Goal: Transaction & Acquisition: Purchase product/service

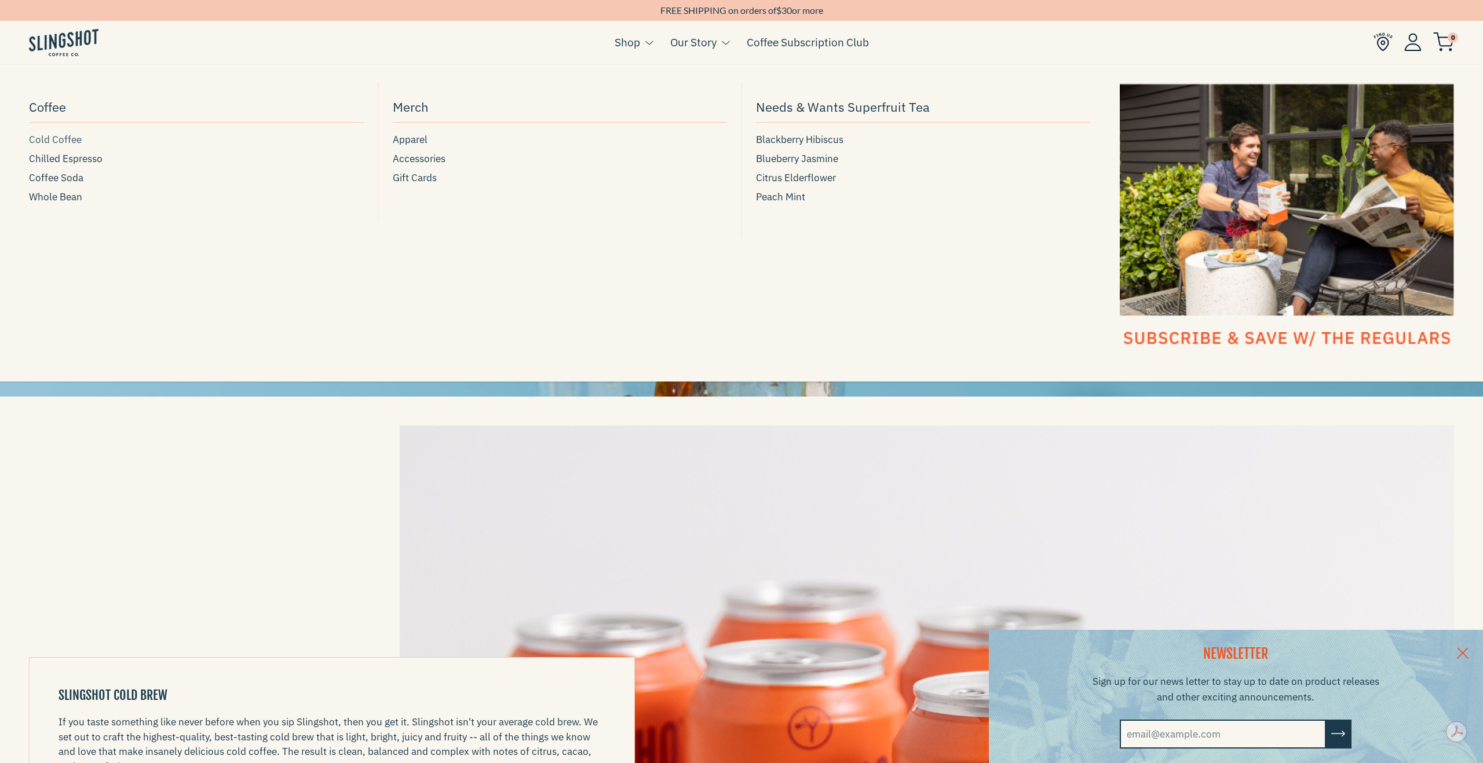
click at [52, 143] on span "Cold Coffee" at bounding box center [55, 140] width 53 height 16
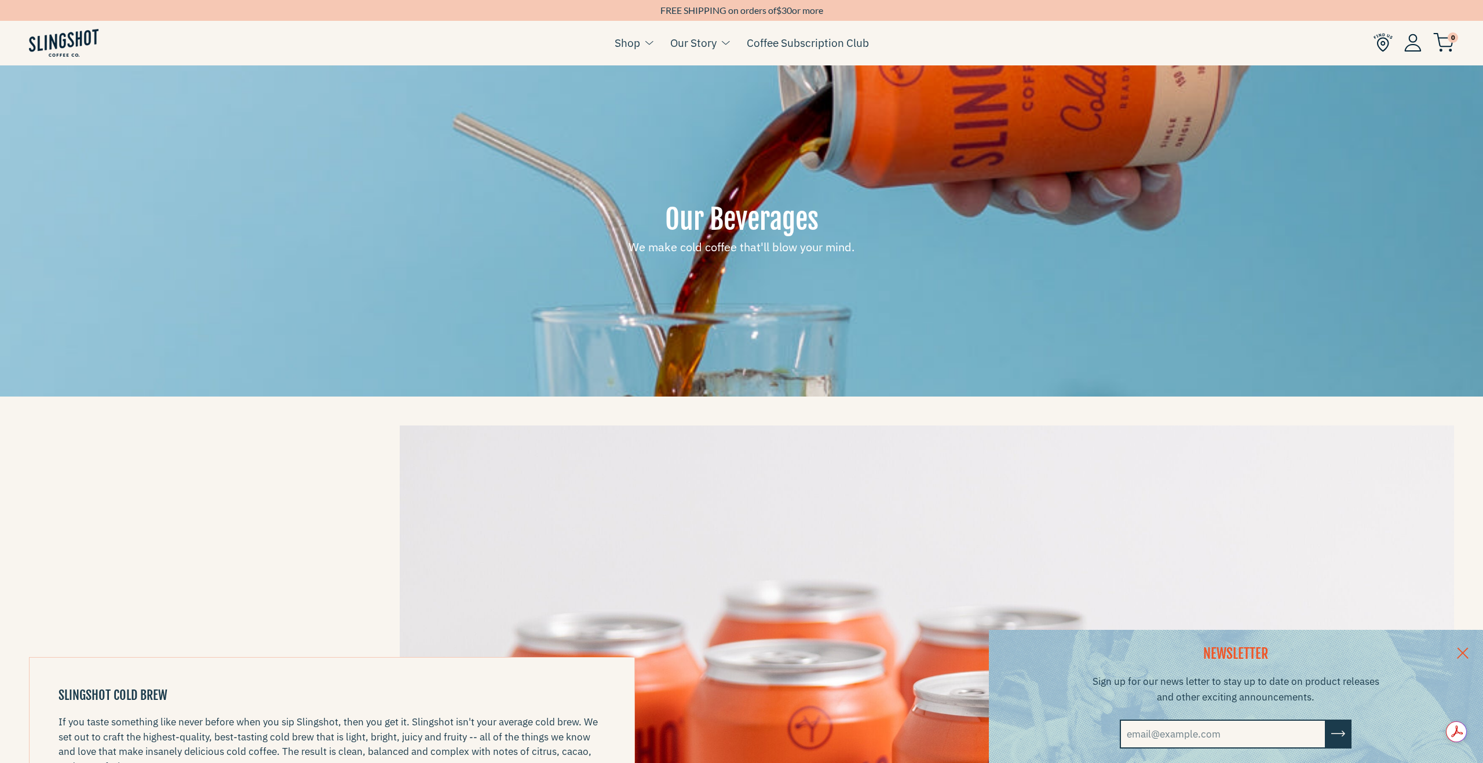
click at [1461, 650] on link at bounding box center [1462, 652] width 41 height 45
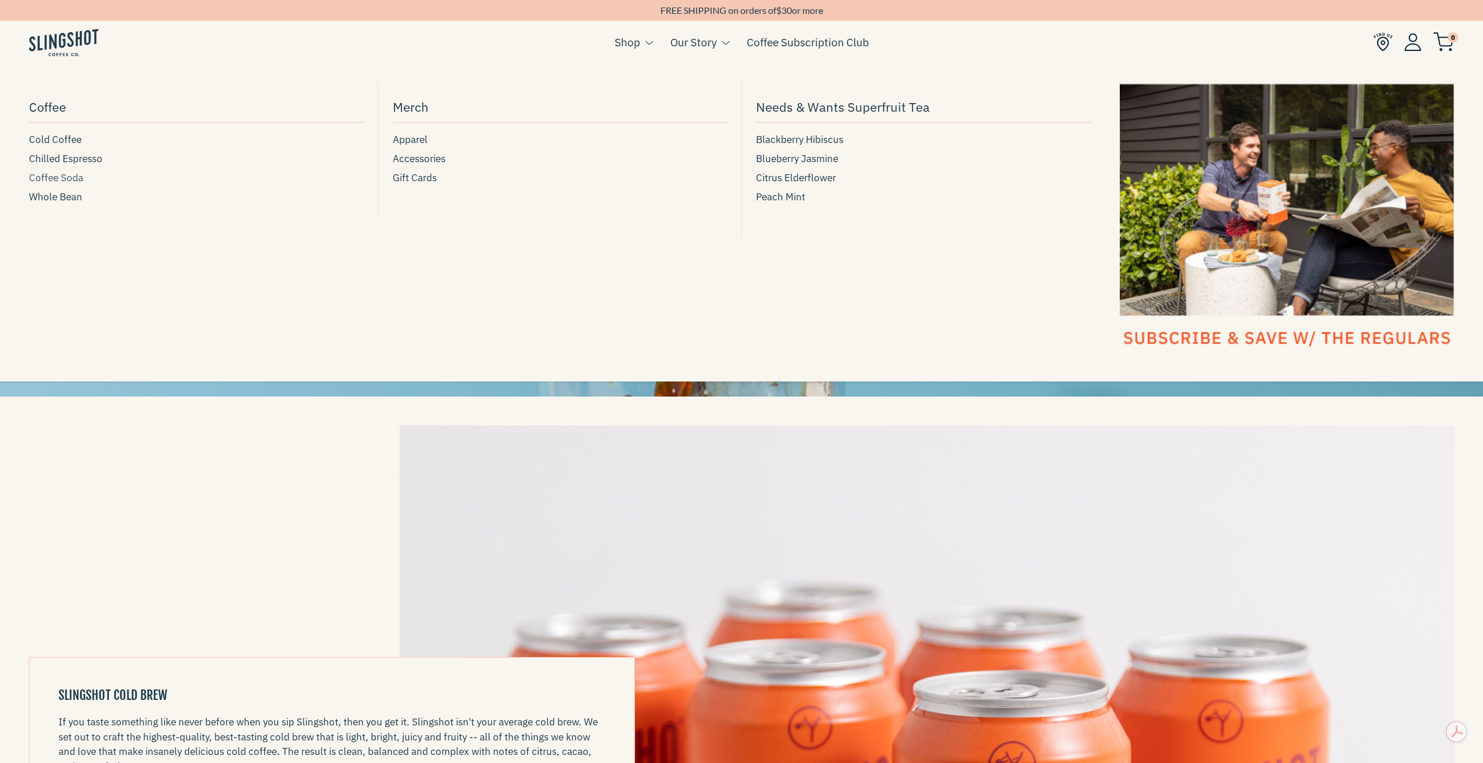
click at [53, 183] on span "Coffee Soda" at bounding box center [56, 178] width 54 height 16
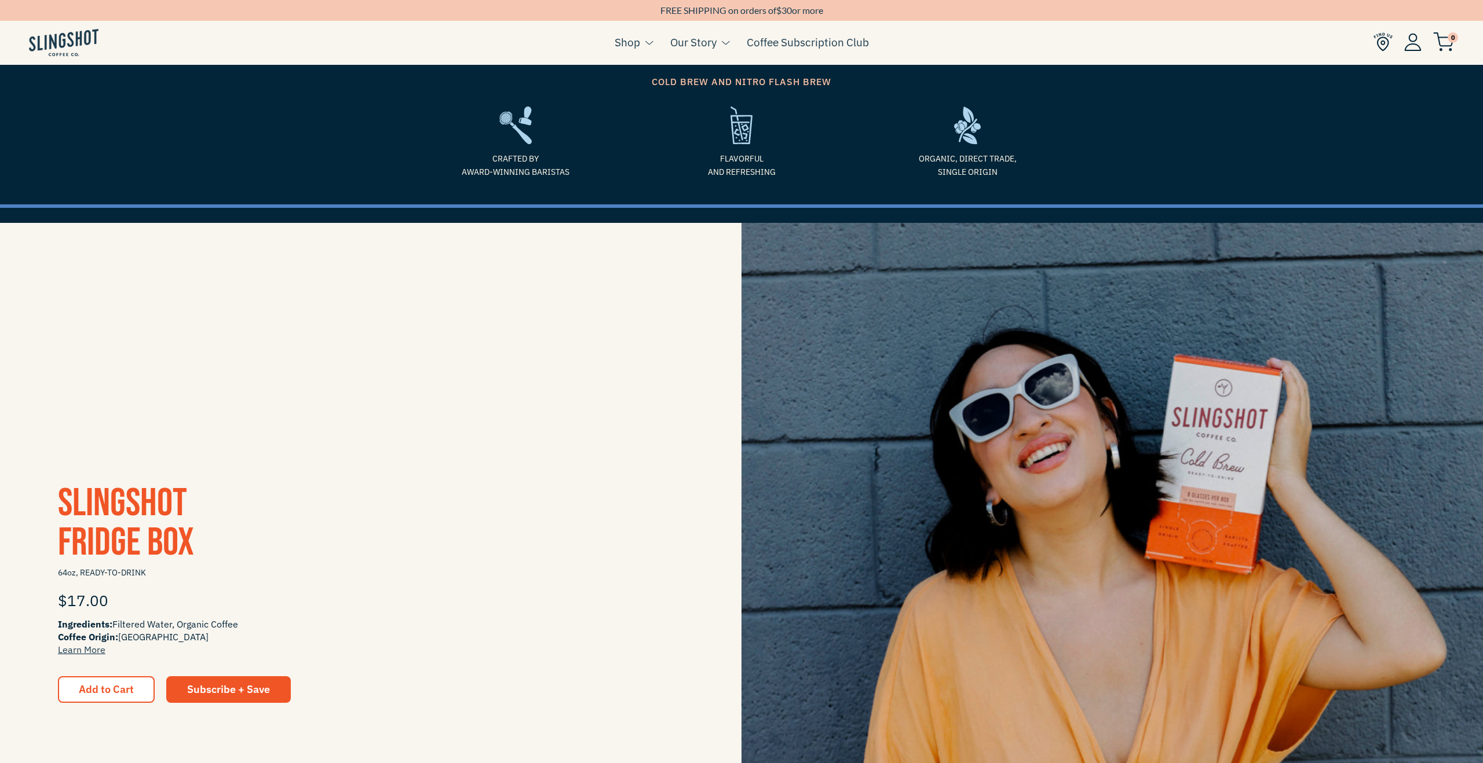
scroll to position [175, 0]
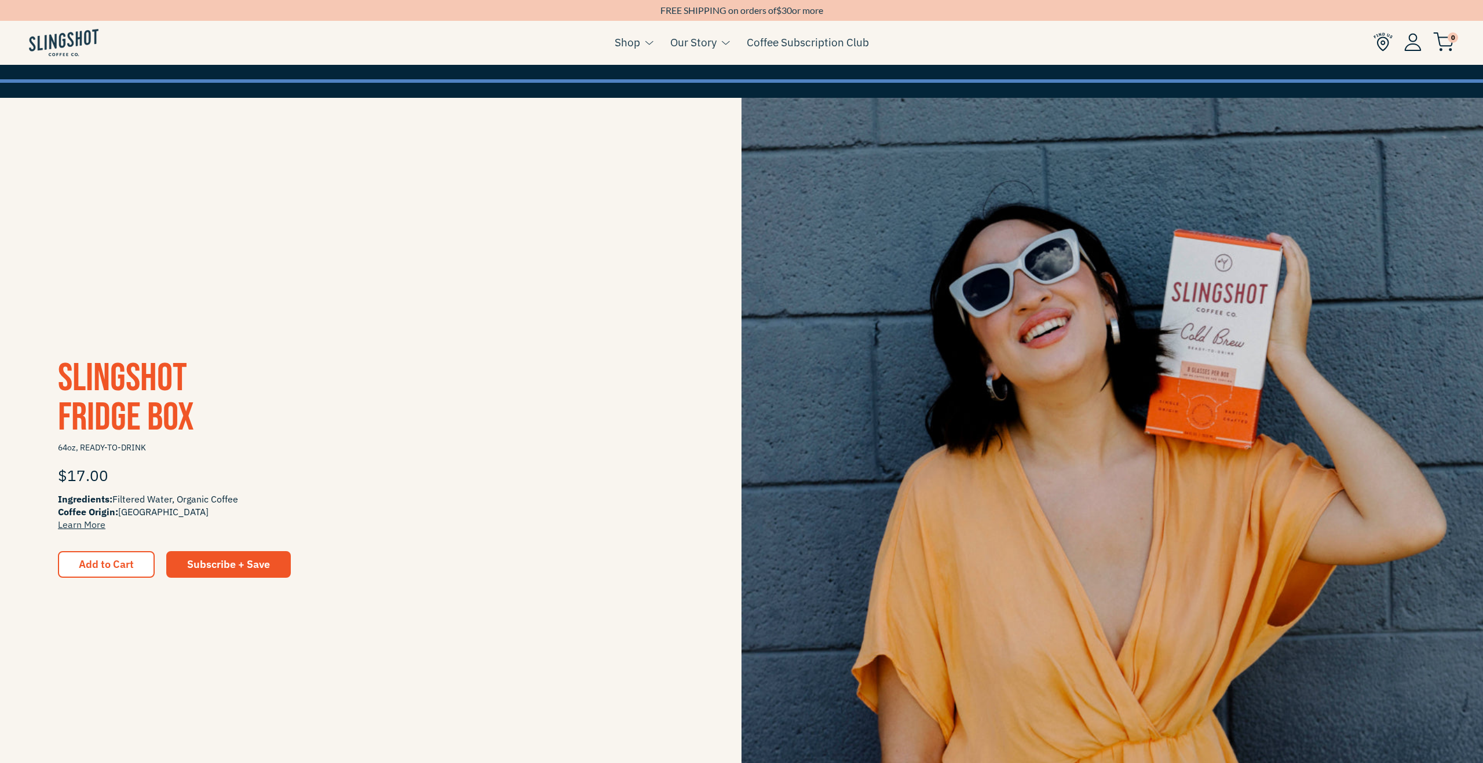
click at [131, 388] on span "Slingshot Fridge Box" at bounding box center [126, 398] width 136 height 86
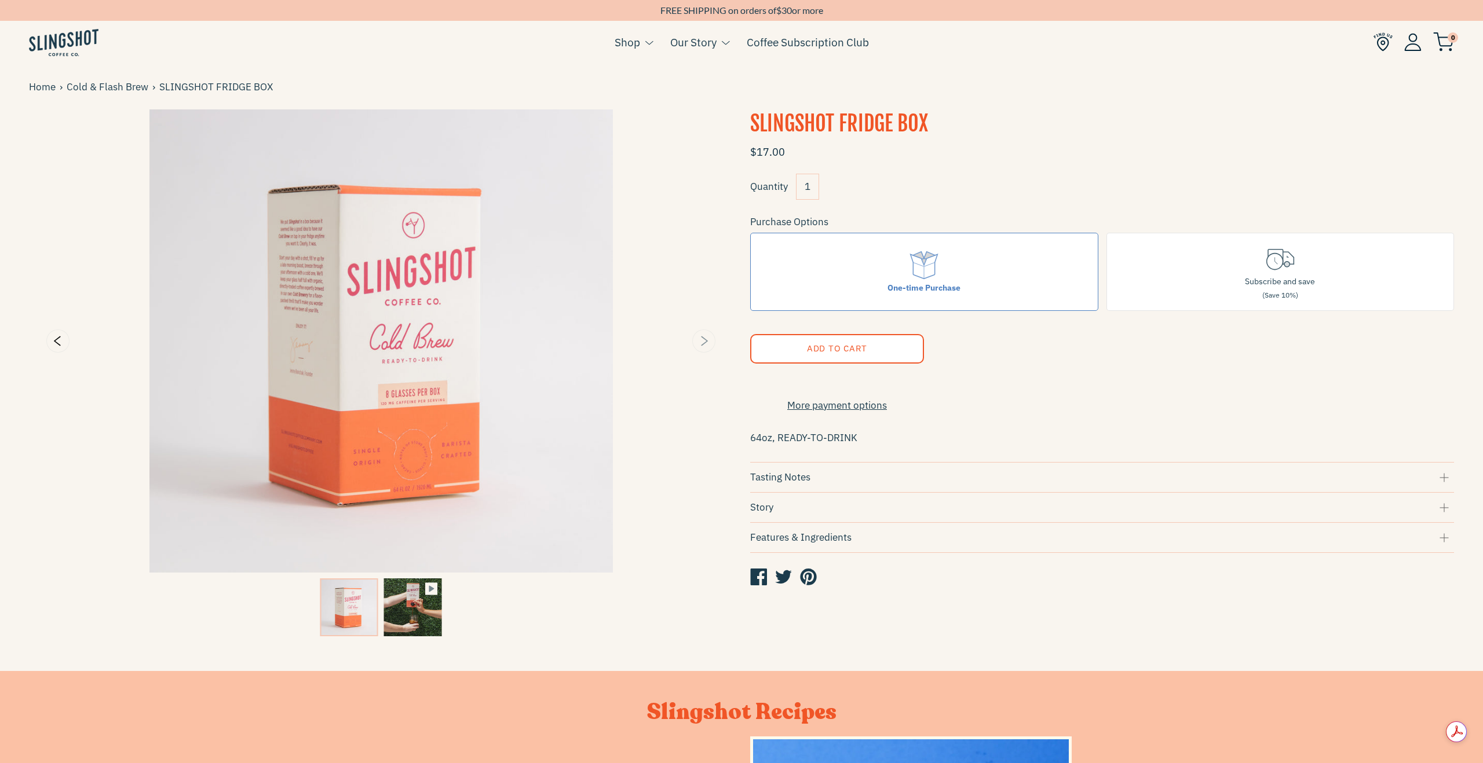
click at [706, 345] on icon "Next" at bounding box center [704, 341] width 14 height 14
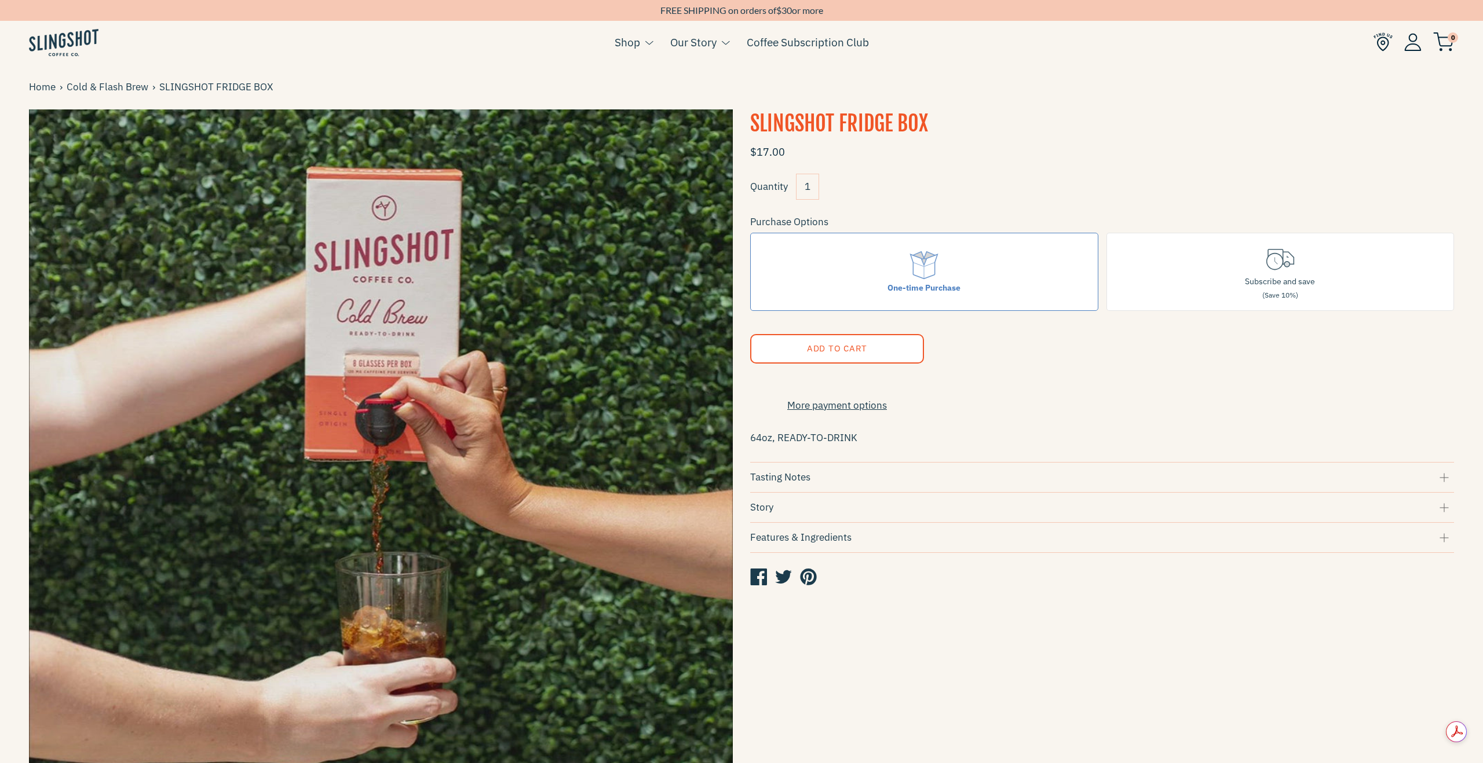
type input "28.95"
